Goal: Transaction & Acquisition: Purchase product/service

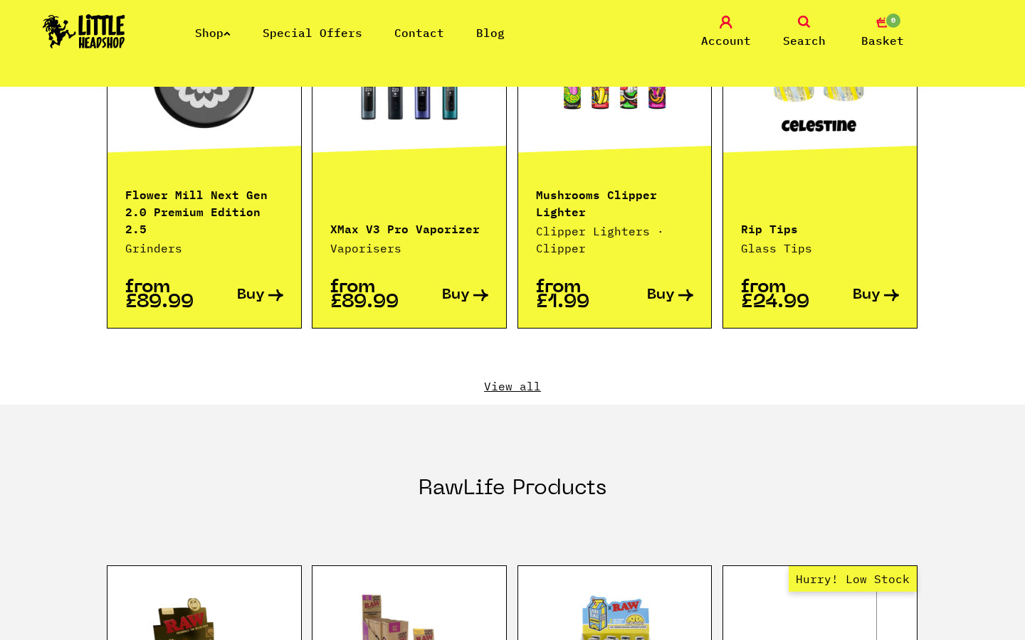
scroll to position [1007, 0]
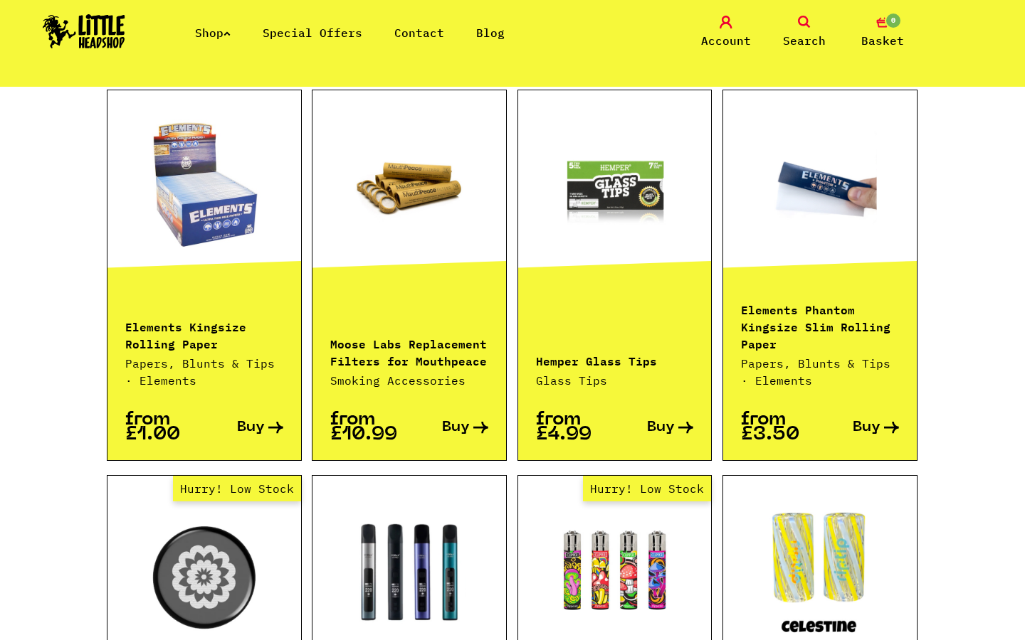
click at [321, 32] on link "Special Offers" at bounding box center [313, 33] width 100 height 14
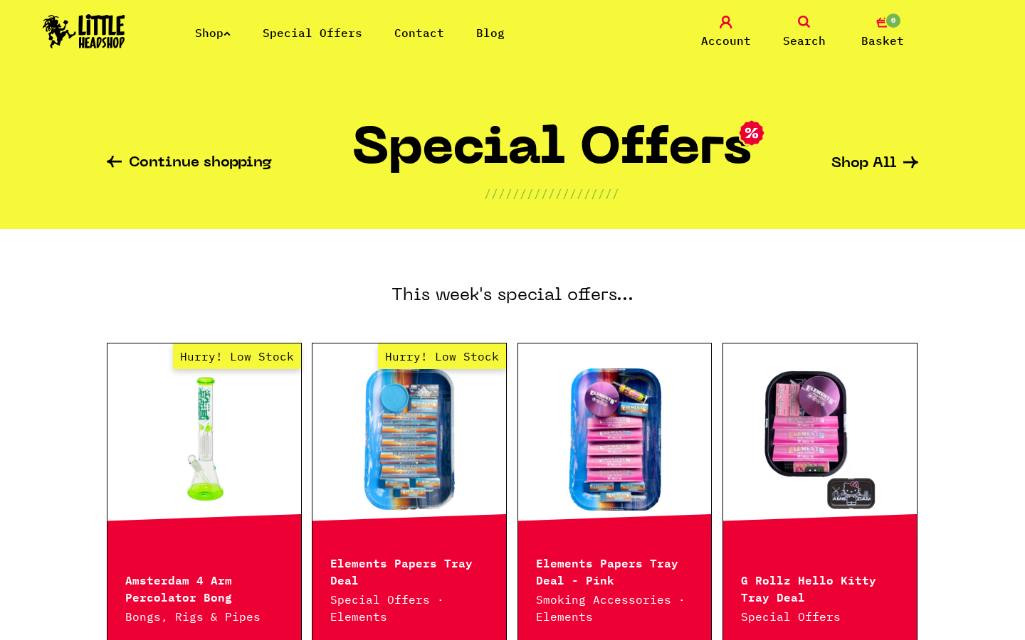
click at [231, 33] on icon at bounding box center [226, 34] width 7 height 6
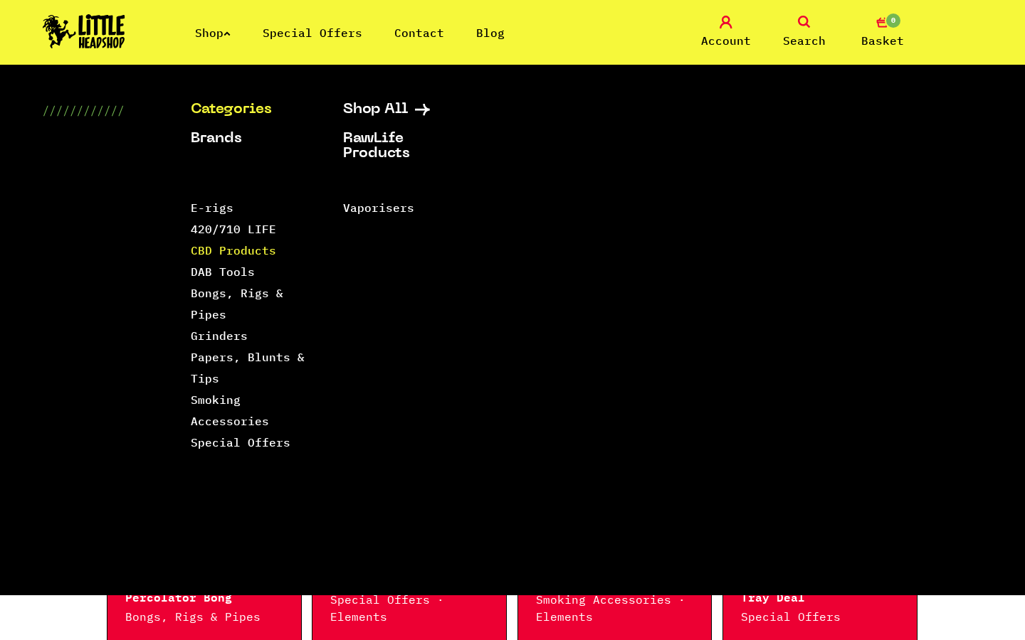
click at [232, 253] on link "CBD Products" at bounding box center [233, 250] width 85 height 14
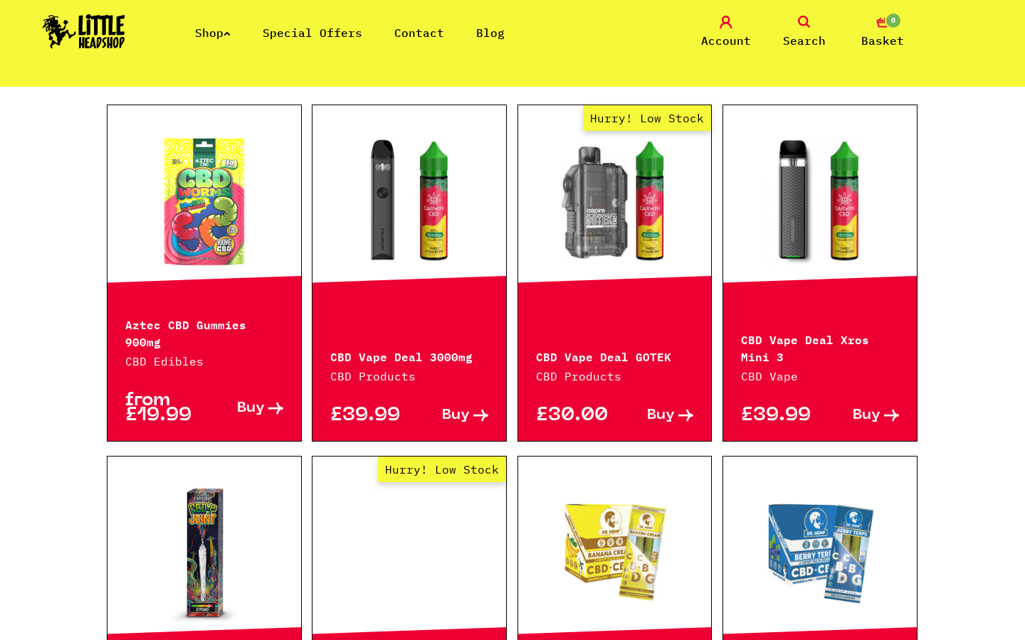
scroll to position [480, 0]
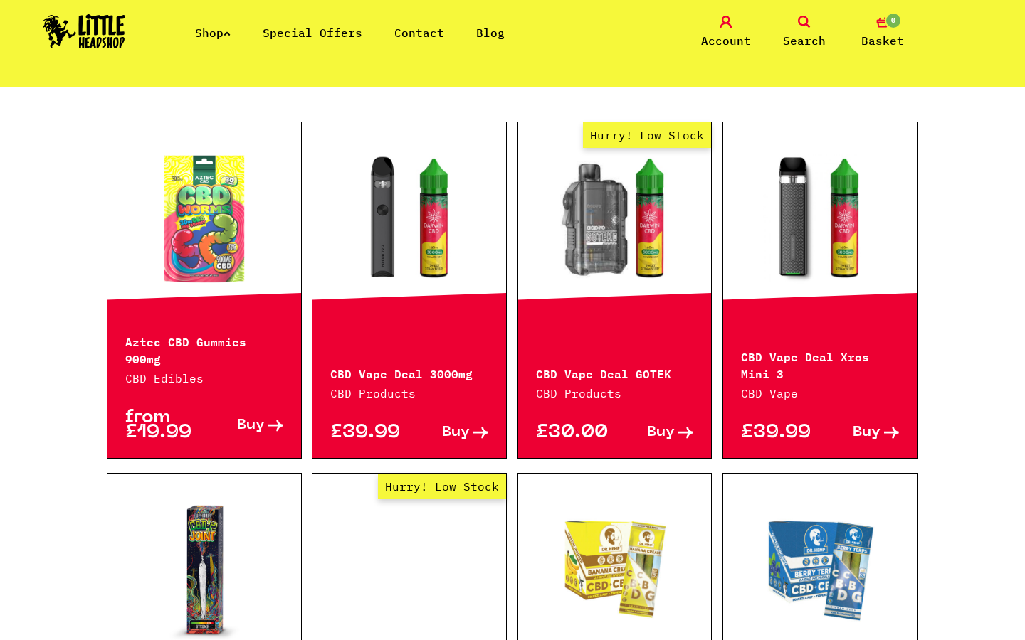
click at [189, 387] on div "from £19.99 Buy" at bounding box center [204, 422] width 194 height 71
click at [256, 418] on span "Buy" at bounding box center [251, 425] width 28 height 15
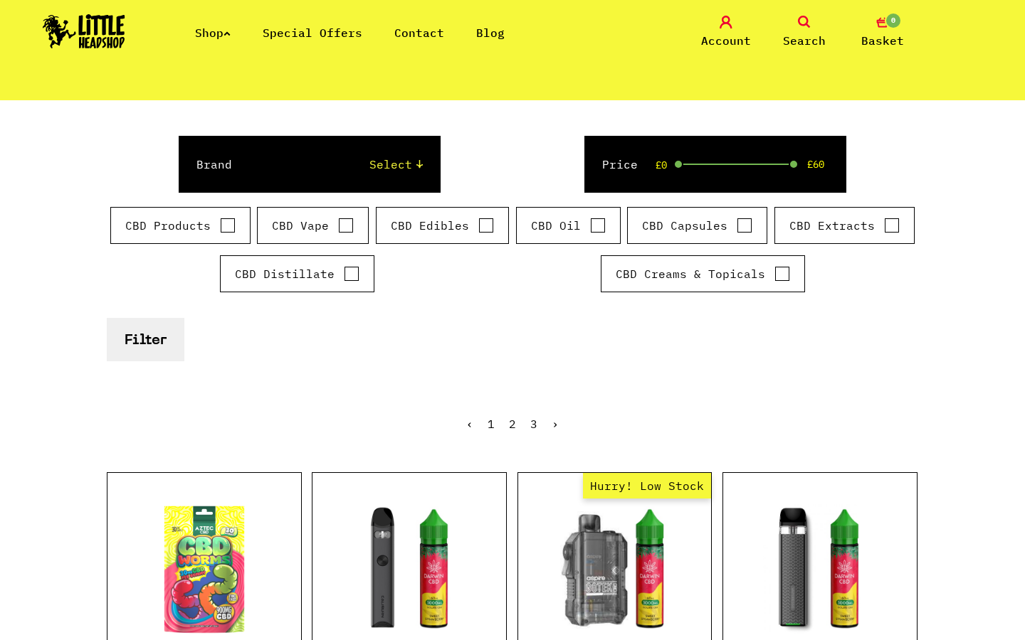
scroll to position [0, 0]
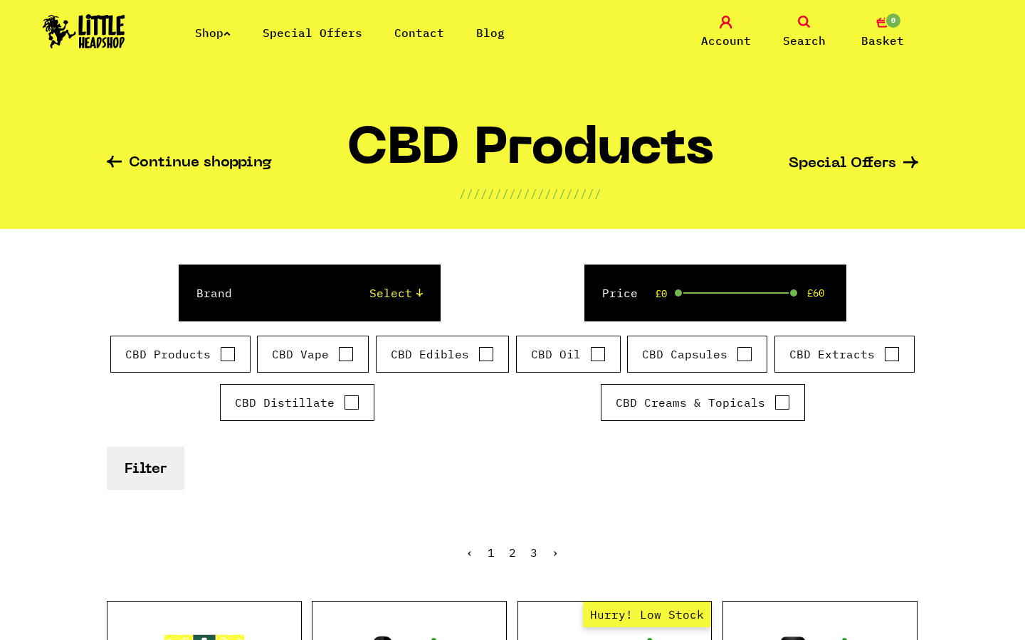
click at [351, 360] on input "CBD Vape" at bounding box center [346, 354] width 16 height 14
checkbox input "true"
click at [223, 33] on link "Shop" at bounding box center [213, 33] width 36 height 14
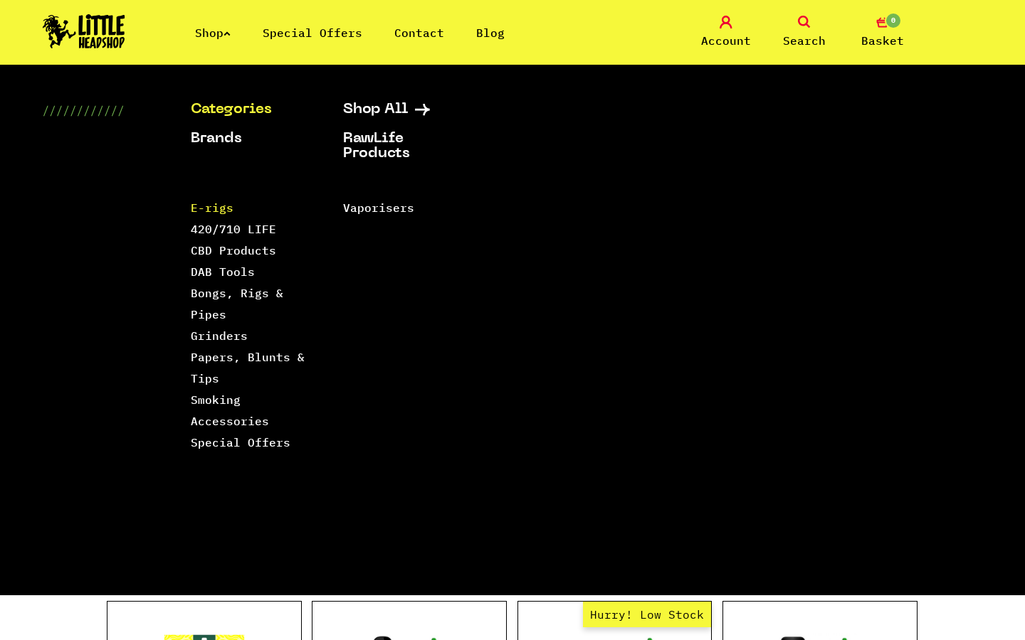
click at [224, 208] on link "E-rigs" at bounding box center [212, 208] width 43 height 14
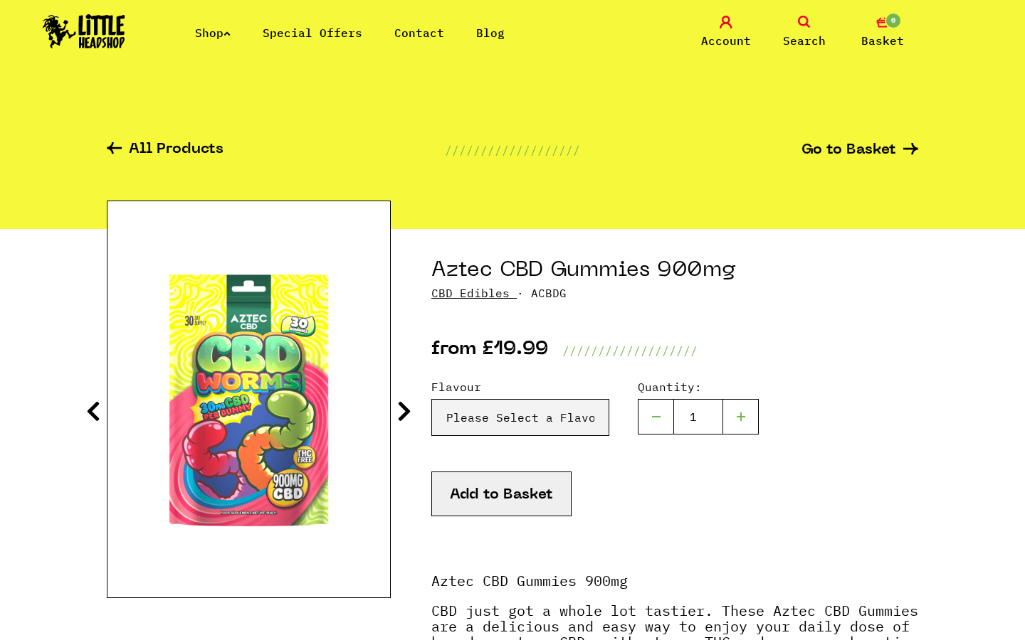
click at [409, 411] on icon at bounding box center [404, 411] width 14 height 23
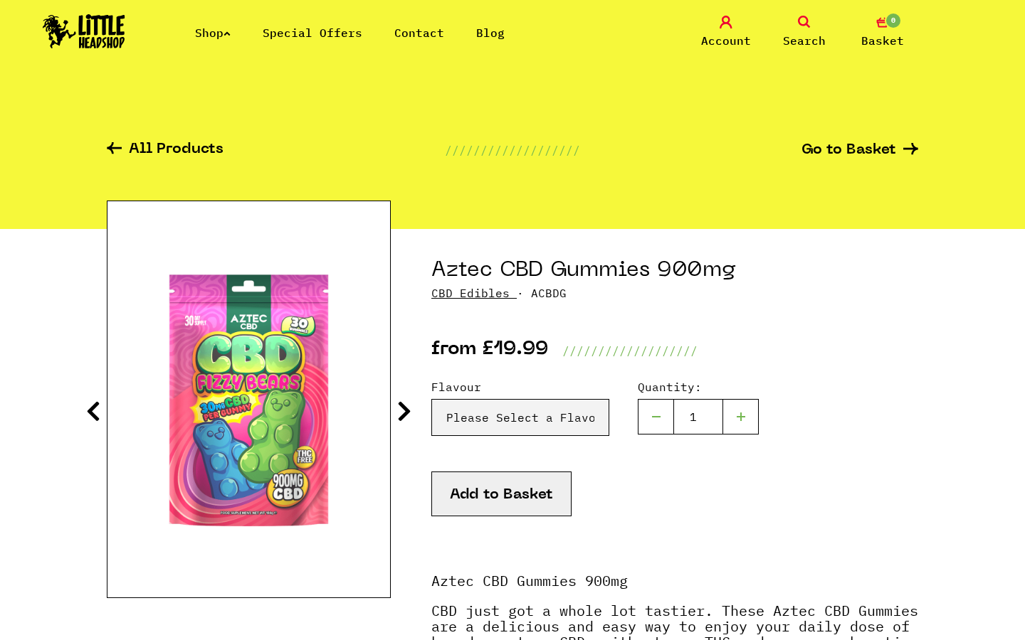
click at [409, 411] on icon at bounding box center [404, 411] width 14 height 23
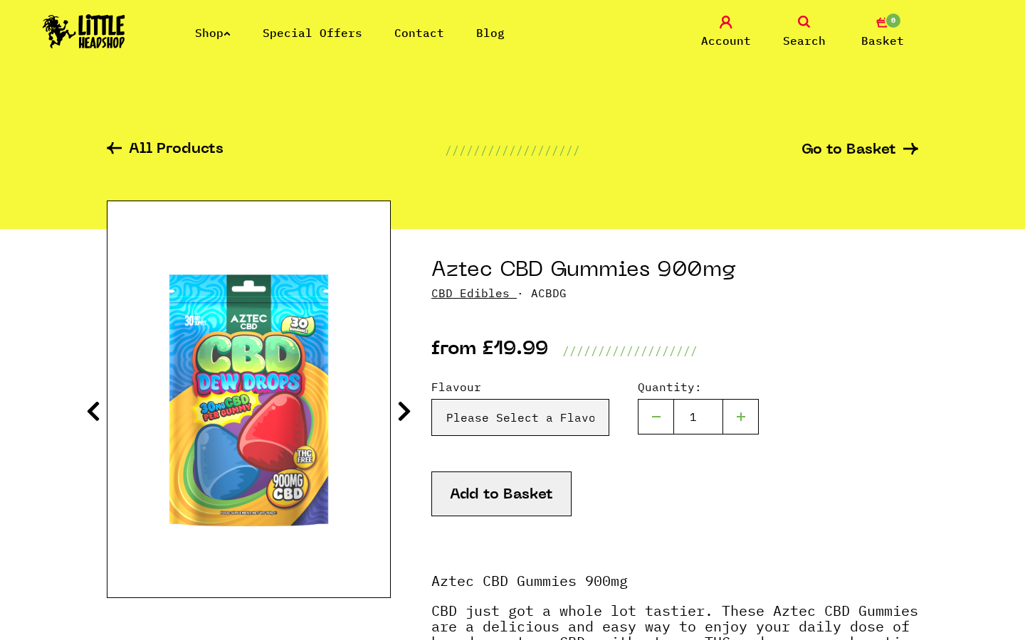
scroll to position [9, 0]
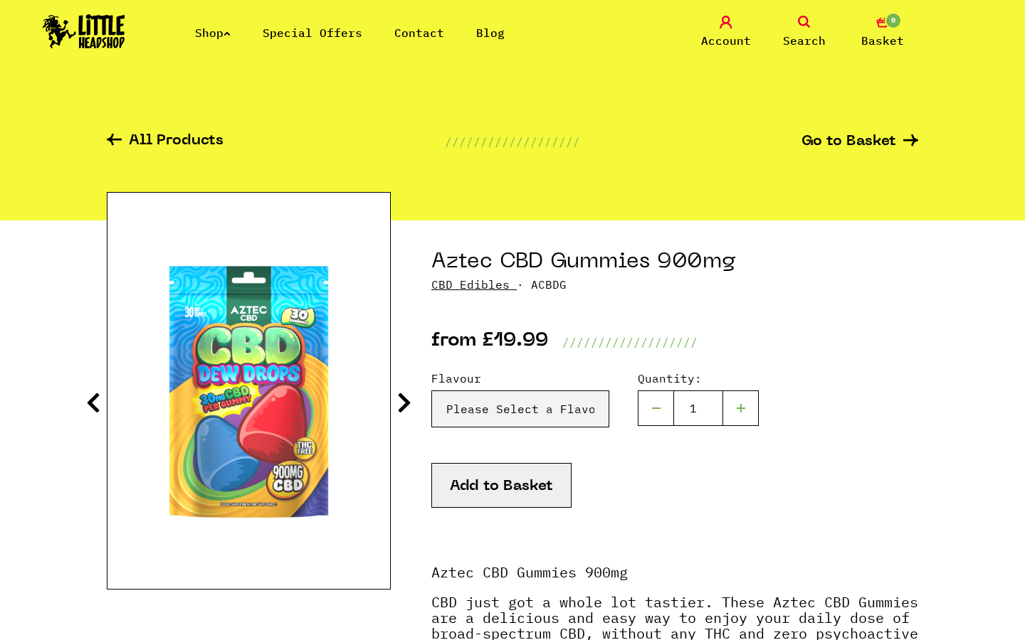
click at [399, 394] on icon at bounding box center [404, 402] width 14 height 23
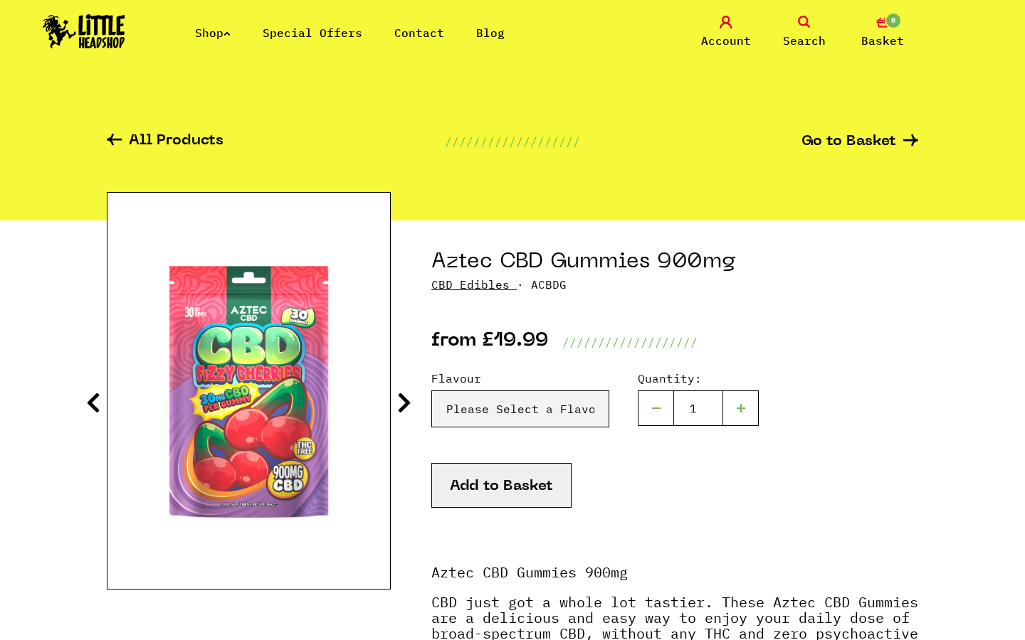
scroll to position [462, 0]
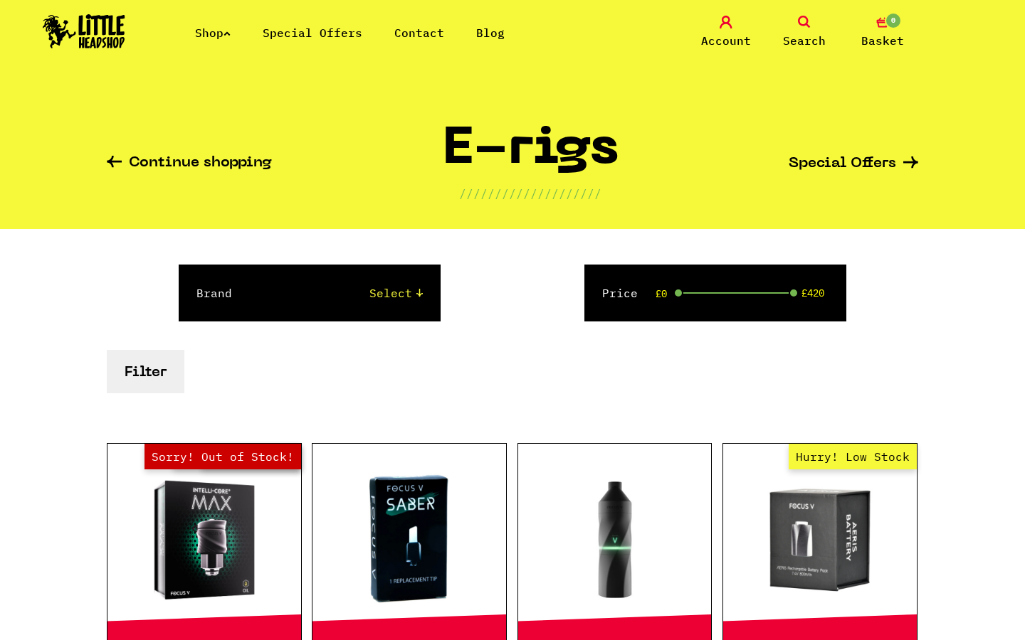
click at [226, 32] on link "Shop" at bounding box center [213, 33] width 36 height 14
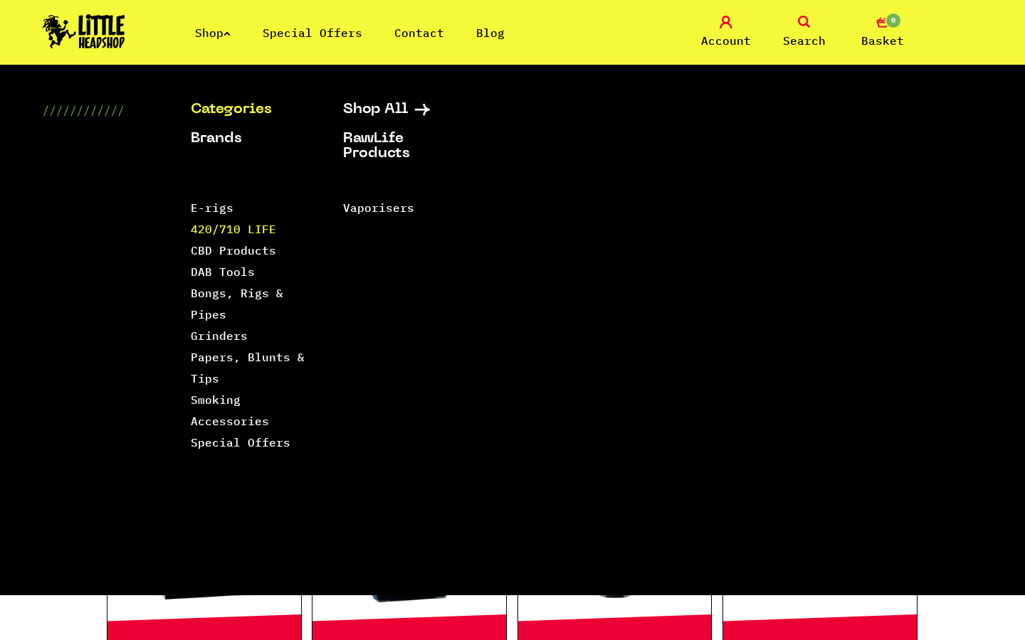
click at [208, 222] on link "420/710 LIFE" at bounding box center [233, 229] width 85 height 14
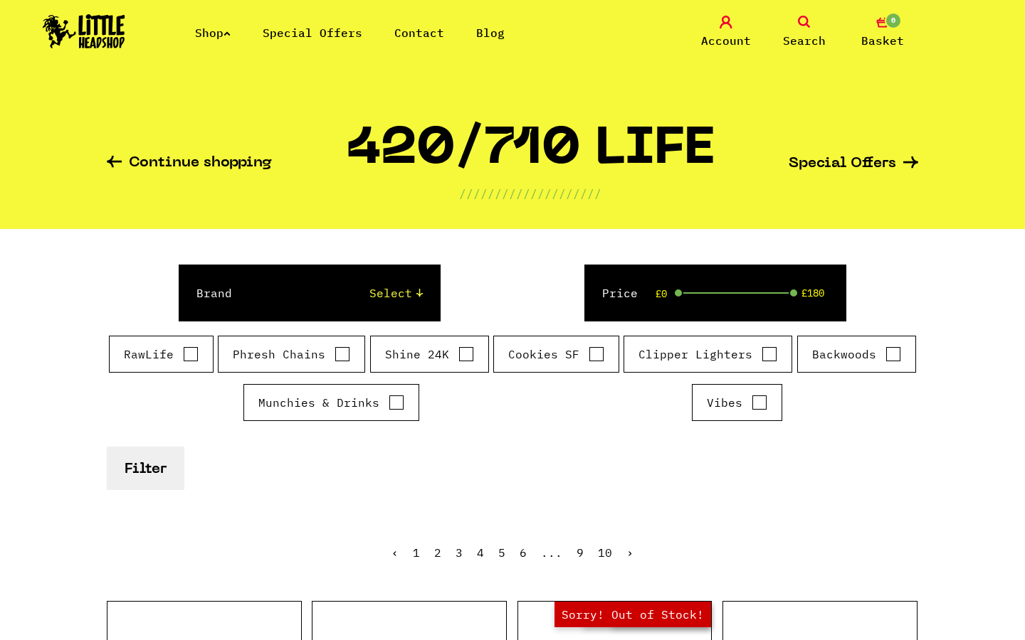
click at [203, 35] on link "Shop" at bounding box center [213, 33] width 36 height 14
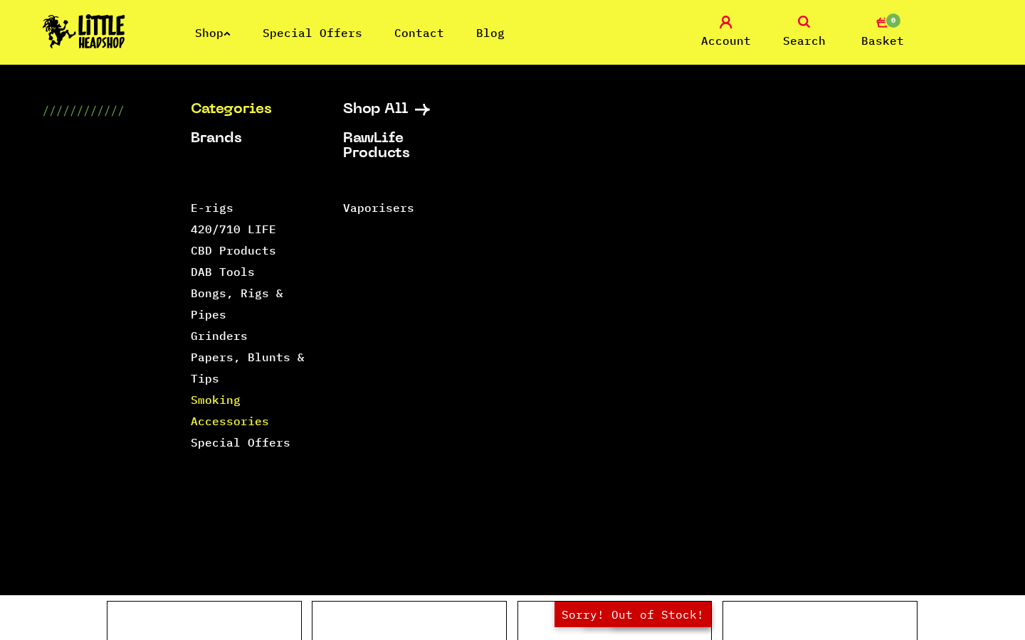
click at [218, 396] on link "Smoking Accessories" at bounding box center [230, 411] width 78 height 36
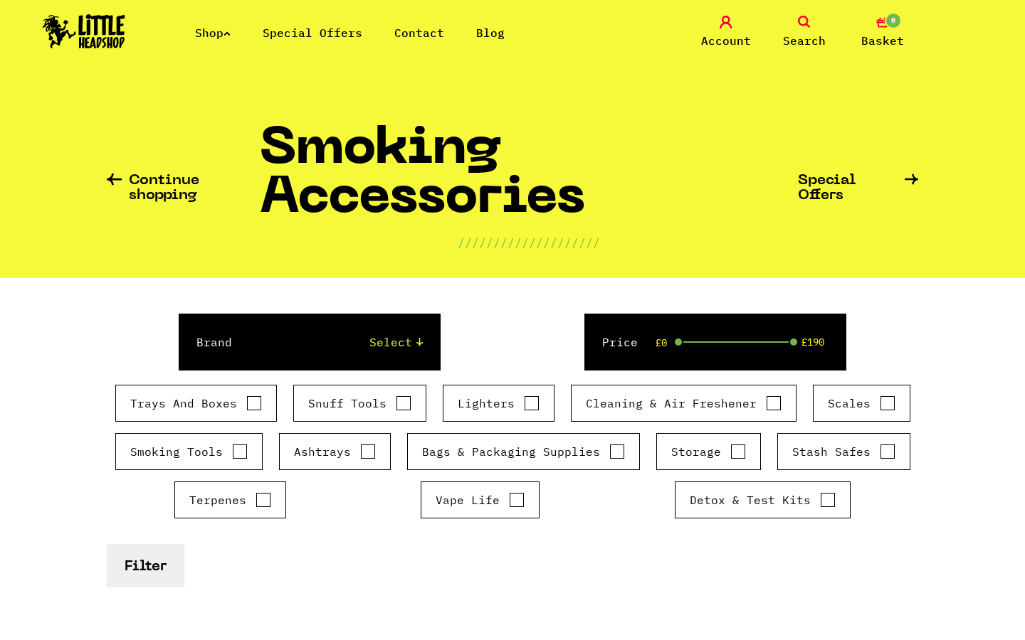
click at [221, 28] on link "Shop" at bounding box center [213, 33] width 36 height 14
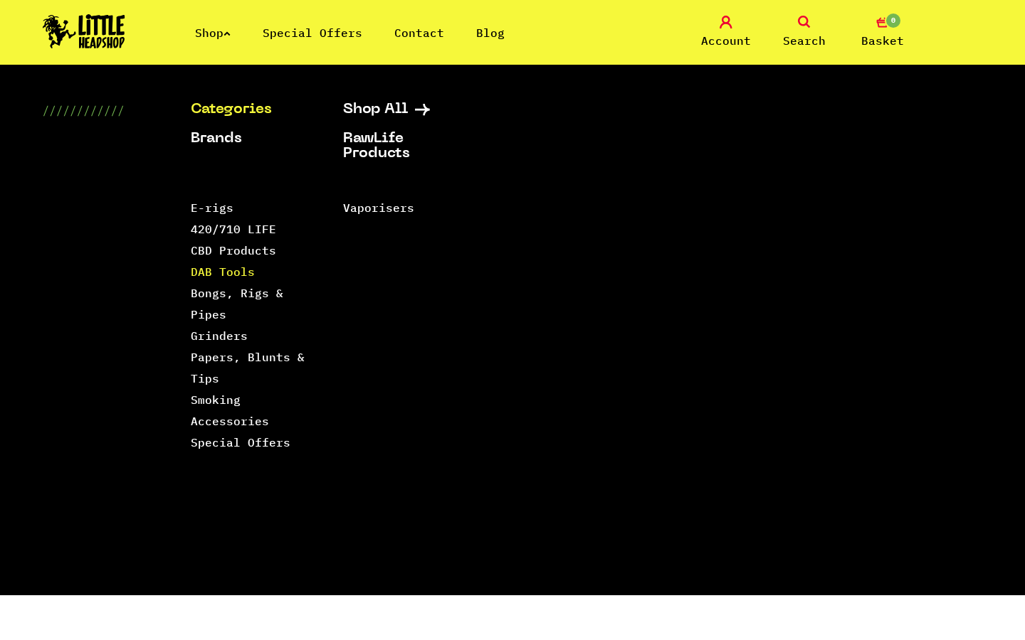
click at [212, 273] on link "DAB Tools" at bounding box center [223, 272] width 64 height 14
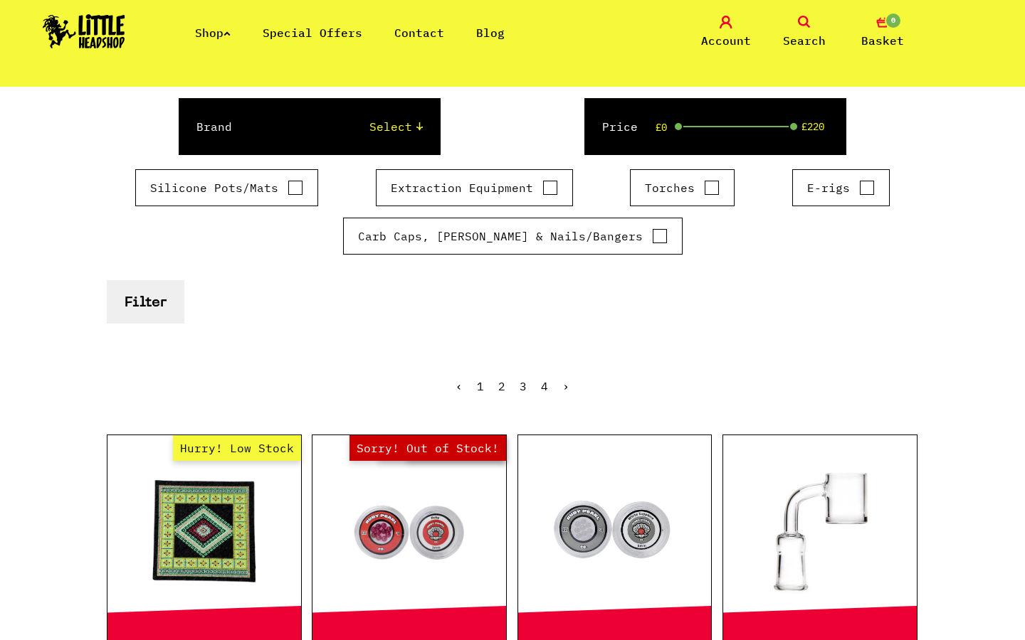
scroll to position [83, 0]
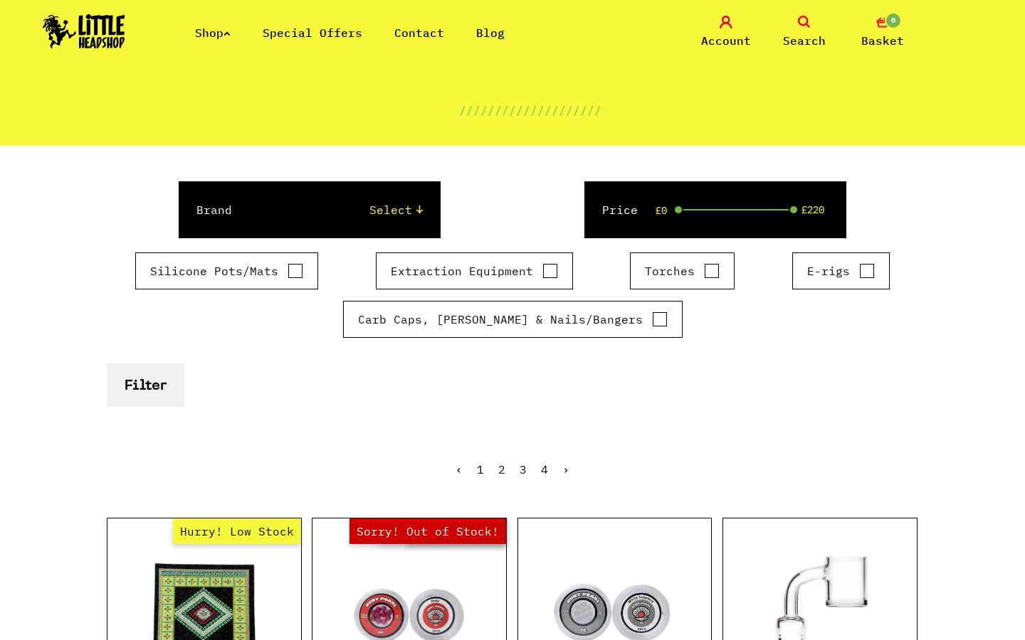
click at [222, 34] on link "Shop" at bounding box center [213, 33] width 36 height 14
